Goal: Information Seeking & Learning: Learn about a topic

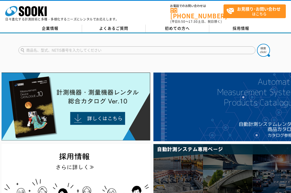
click at [82, 46] on input "text" at bounding box center [136, 50] width 237 height 8
type input "カーデル"
click at [260, 46] on img at bounding box center [263, 50] width 13 height 13
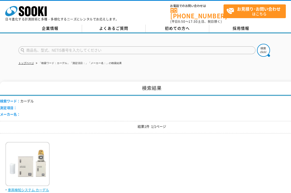
scroll to position [58, 0]
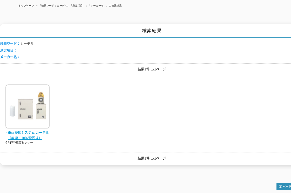
click at [30, 136] on span "車両検知システム カーデル（無線・100V電源式）" at bounding box center [27, 135] width 44 height 11
click at [25, 130] on span "車両検知システム カーデル（無線・100V電源式）" at bounding box center [27, 135] width 44 height 11
